Goal: Task Accomplishment & Management: Manage account settings

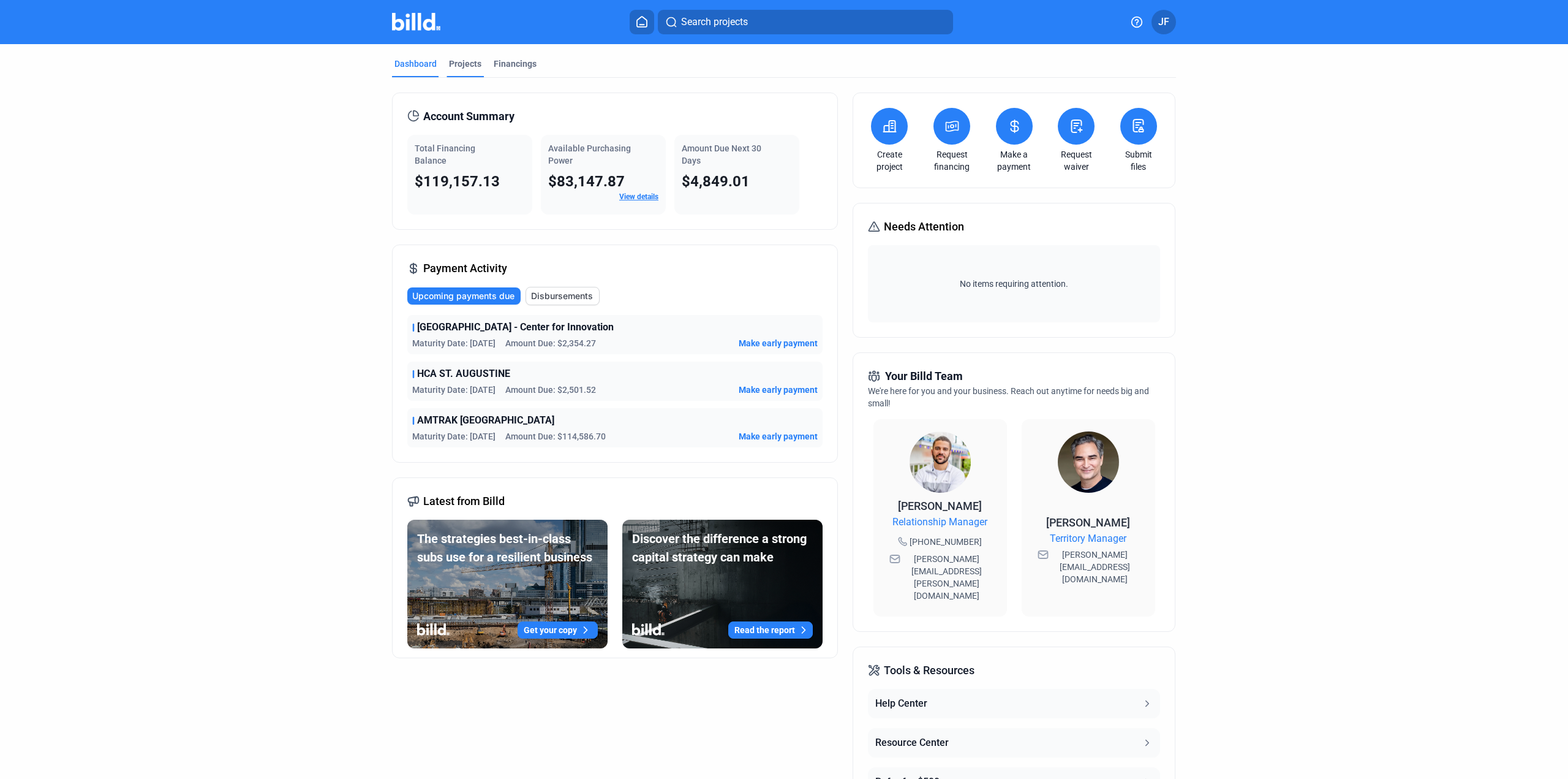
click at [464, 64] on div "Projects" at bounding box center [465, 64] width 32 height 12
